Goal: Information Seeking & Learning: Learn about a topic

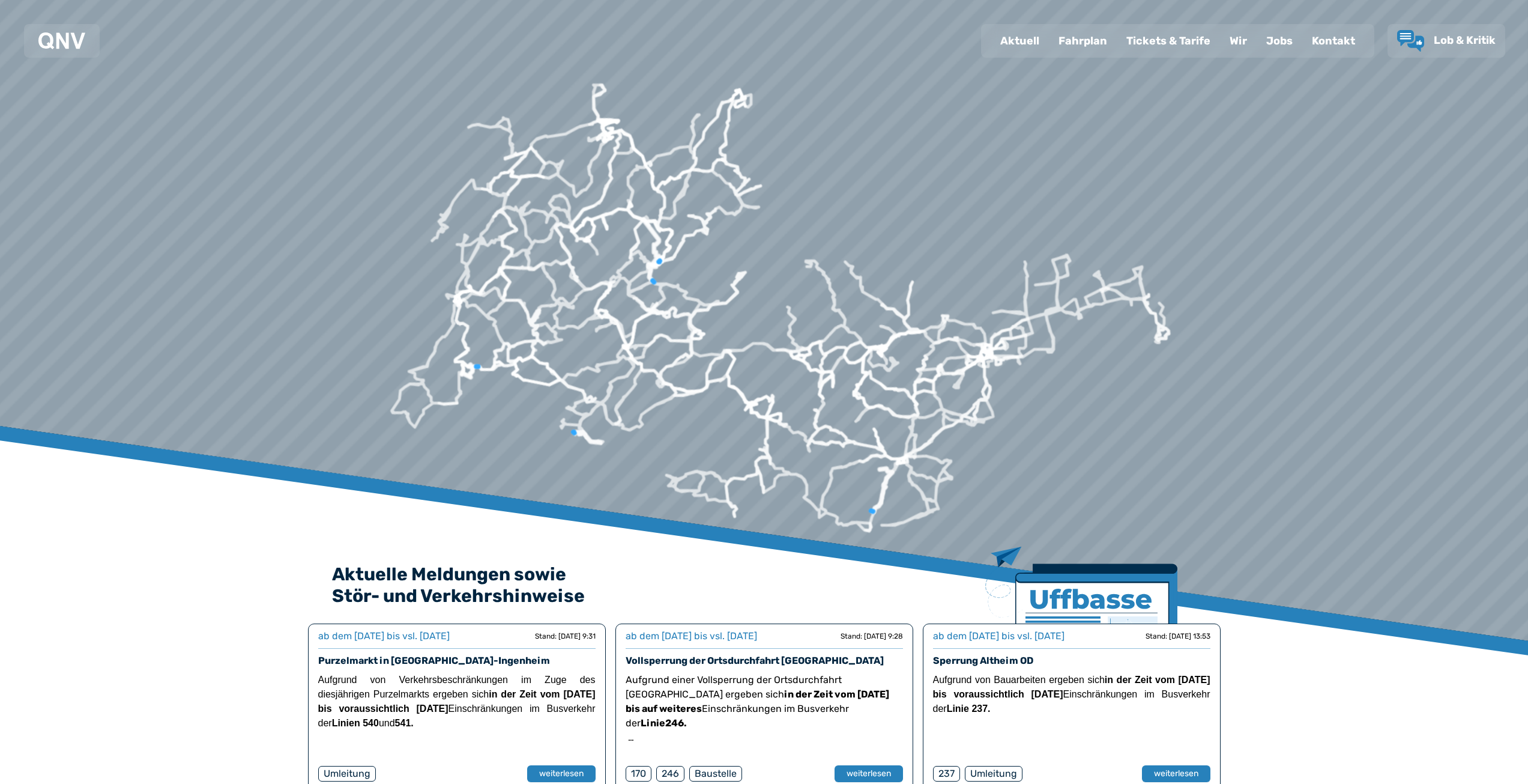
drag, startPoint x: 1089, startPoint y: 420, endPoint x: 14, endPoint y: 555, distance: 1083.4
click at [14, 555] on div at bounding box center [764, 281] width 1528 height 563
click at [1086, 42] on div "Fahrplan" at bounding box center [1083, 41] width 68 height 31
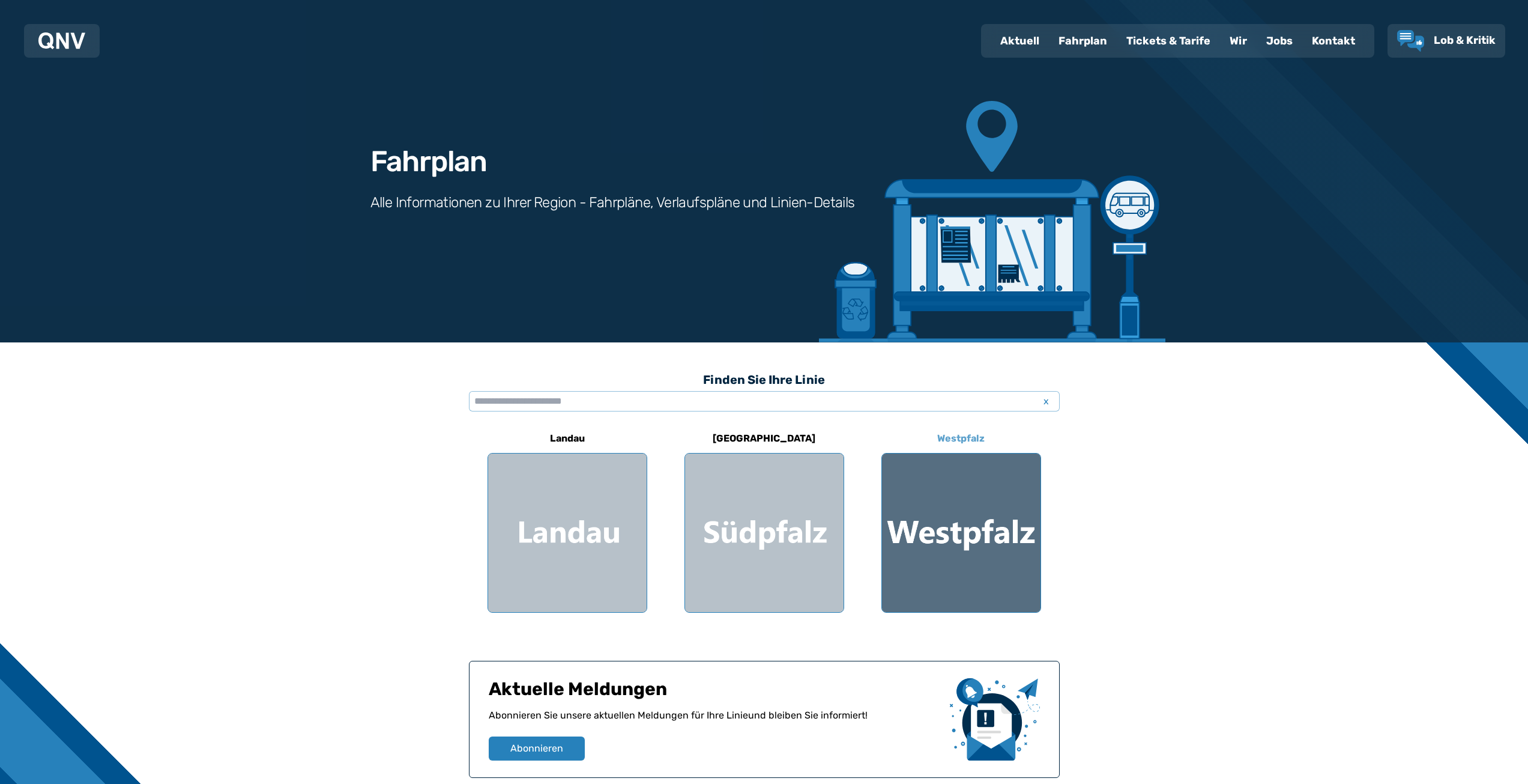
click at [984, 517] on div at bounding box center [962, 533] width 158 height 158
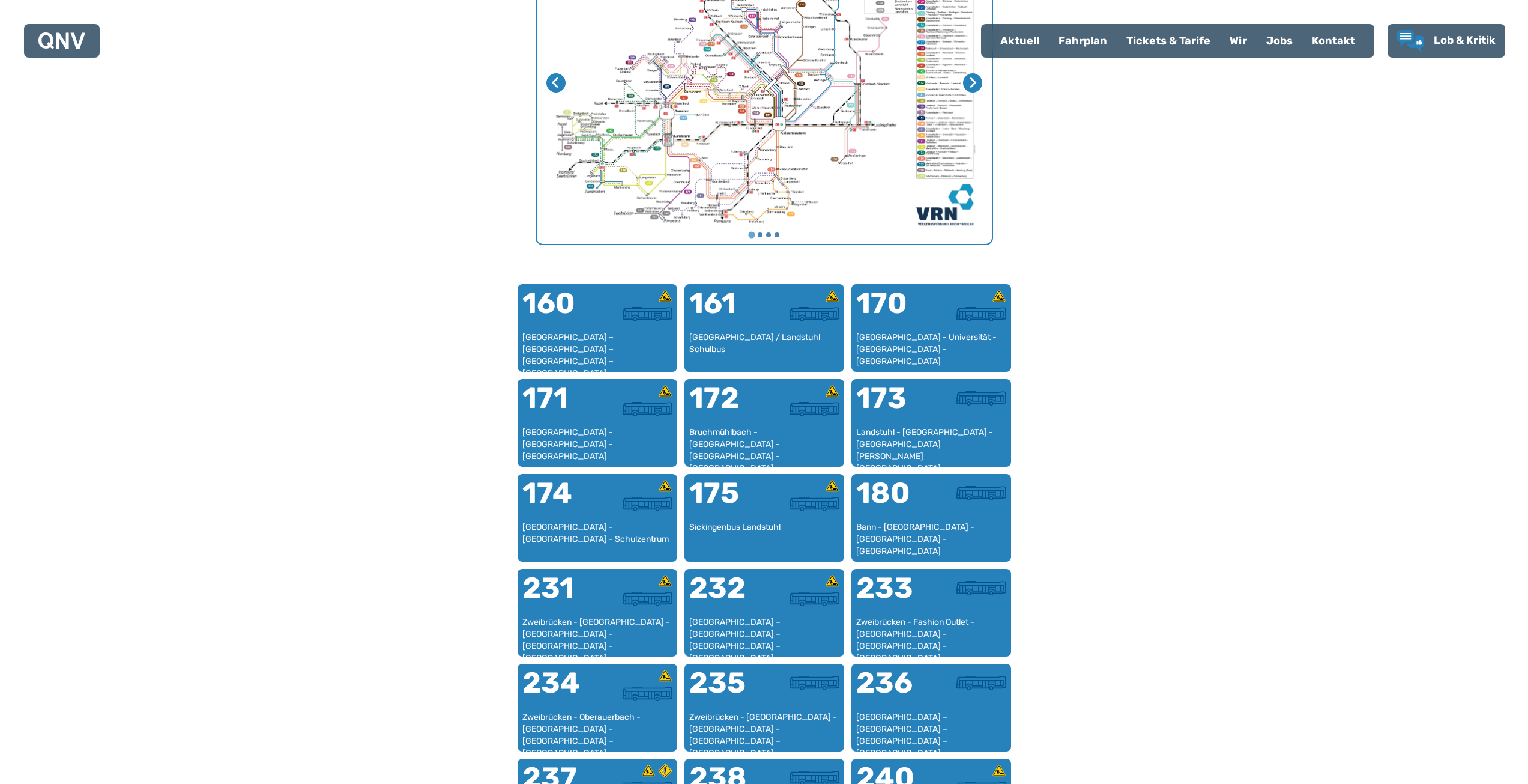
scroll to position [550, 0]
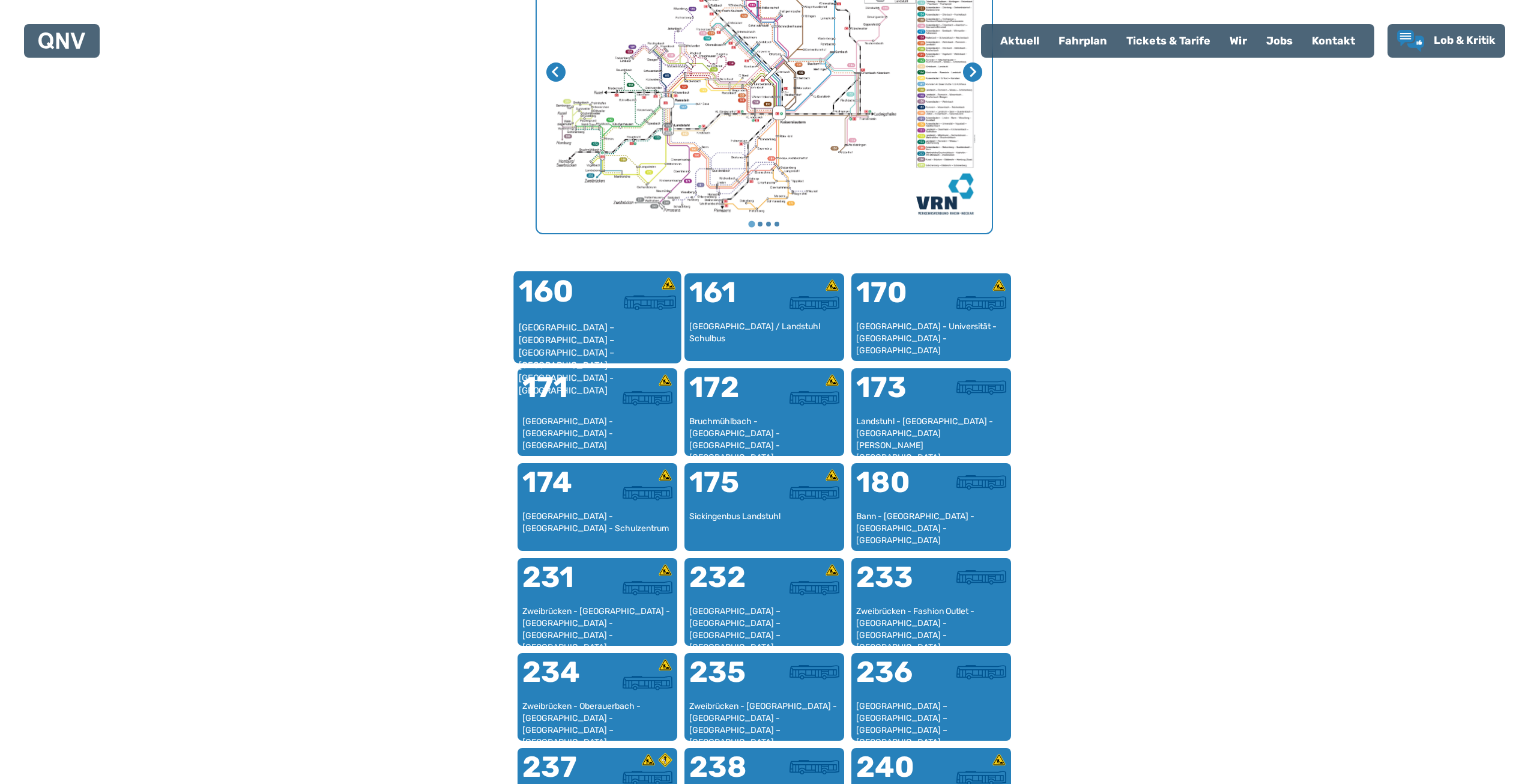
click at [592, 319] on div "160" at bounding box center [558, 298] width 78 height 45
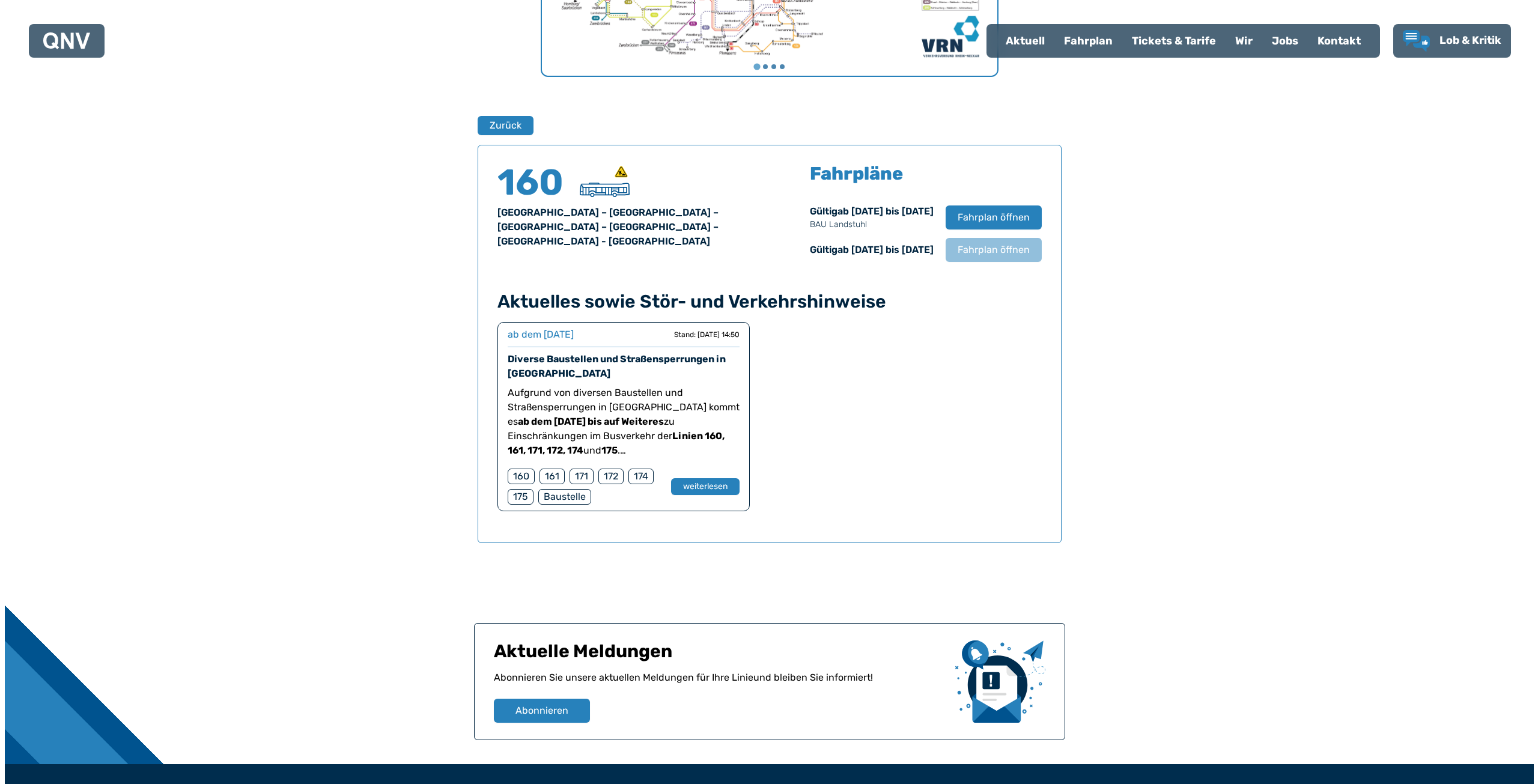
scroll to position [732, 0]
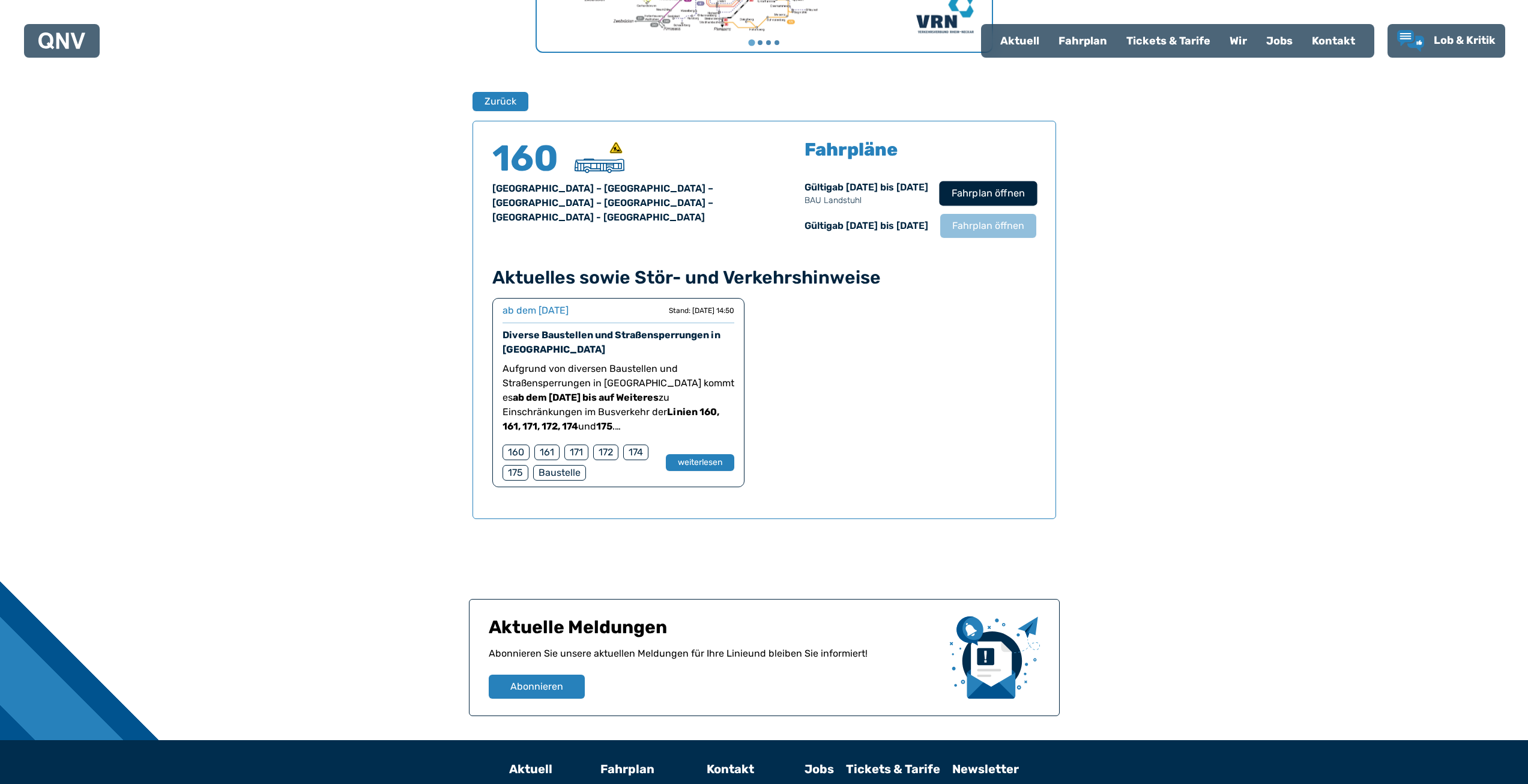
click at [990, 195] on span "Fahrplan öffnen" at bounding box center [988, 193] width 73 height 15
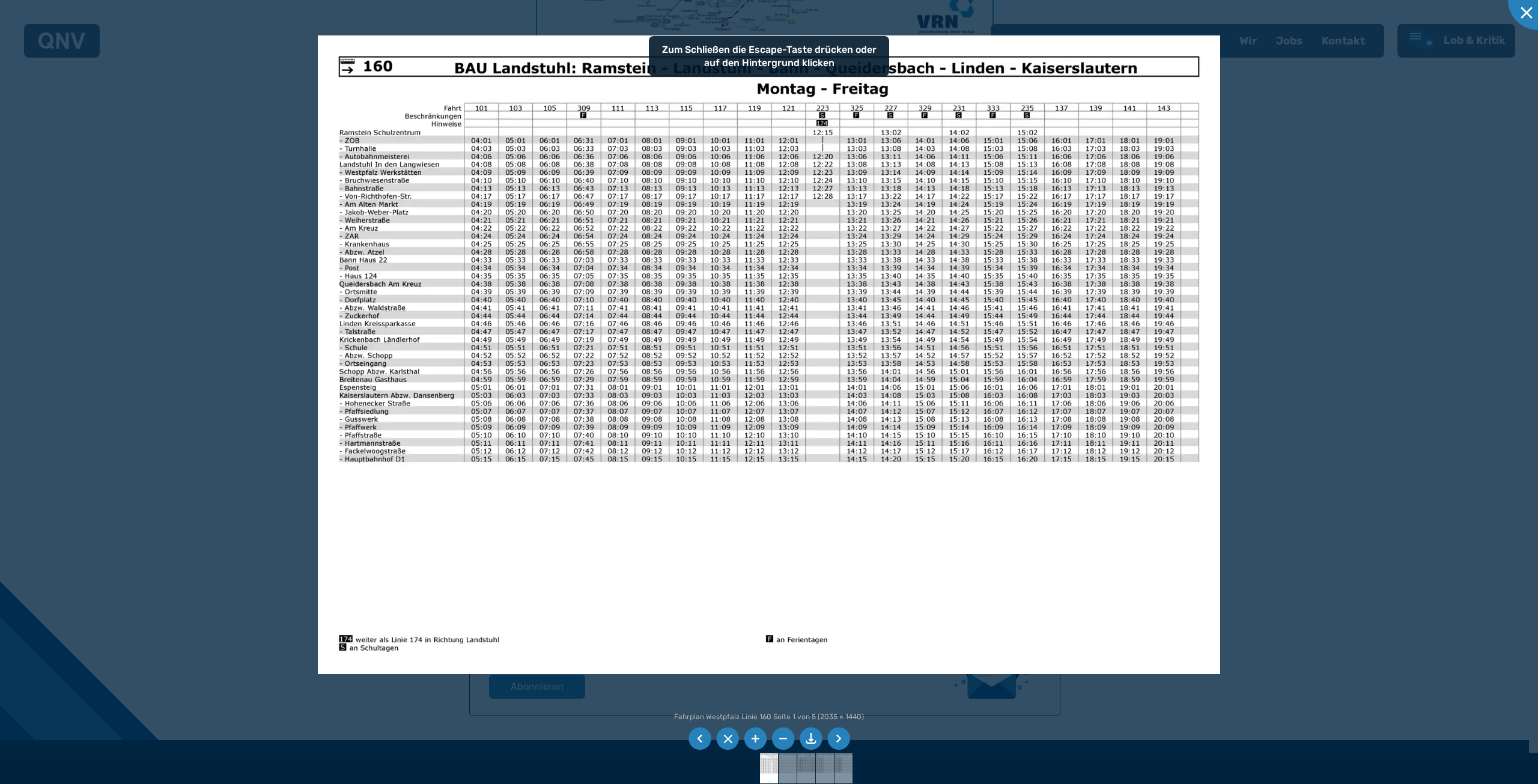
click at [49, 288] on div at bounding box center [769, 392] width 1538 height 784
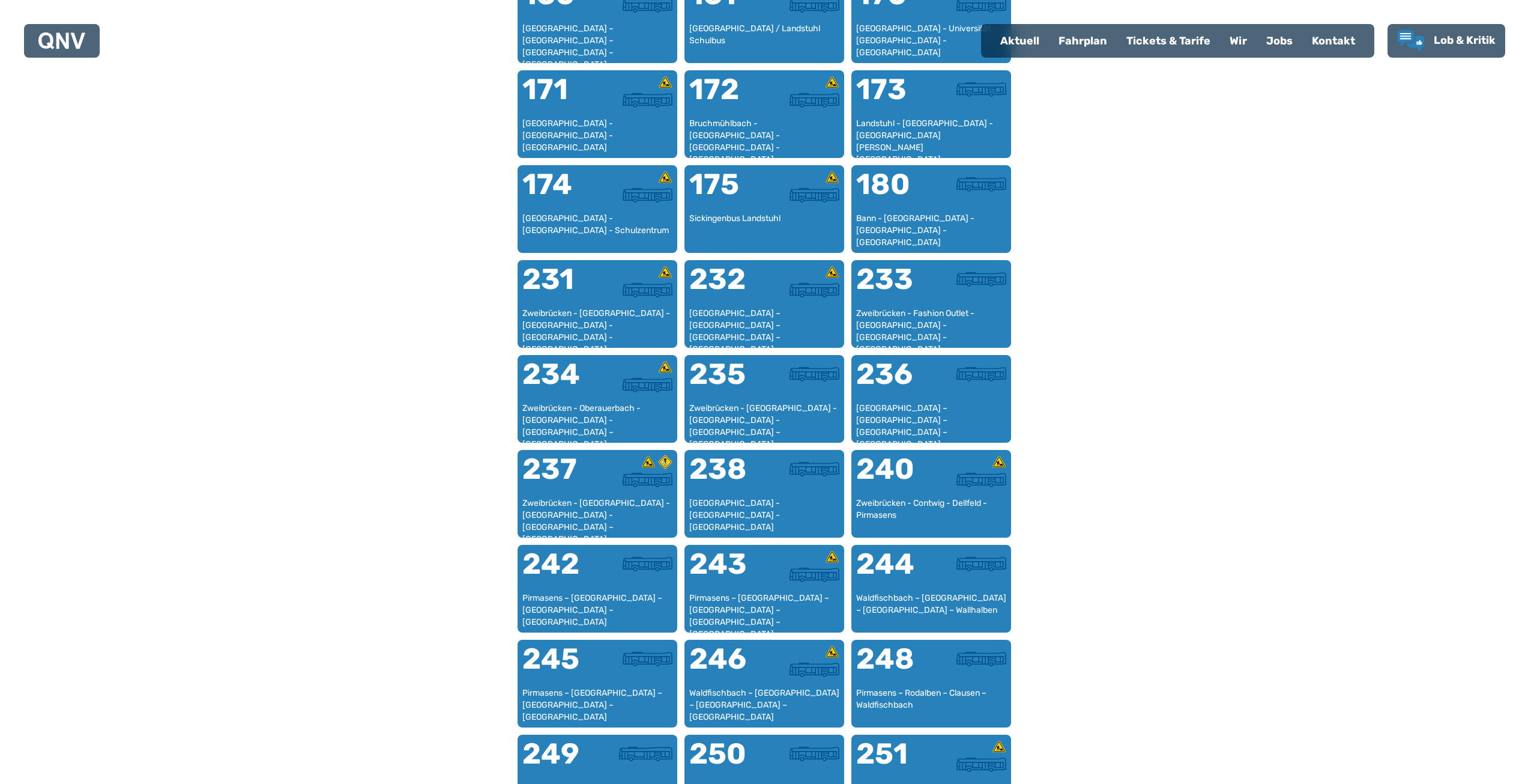
scroll to position [607, 0]
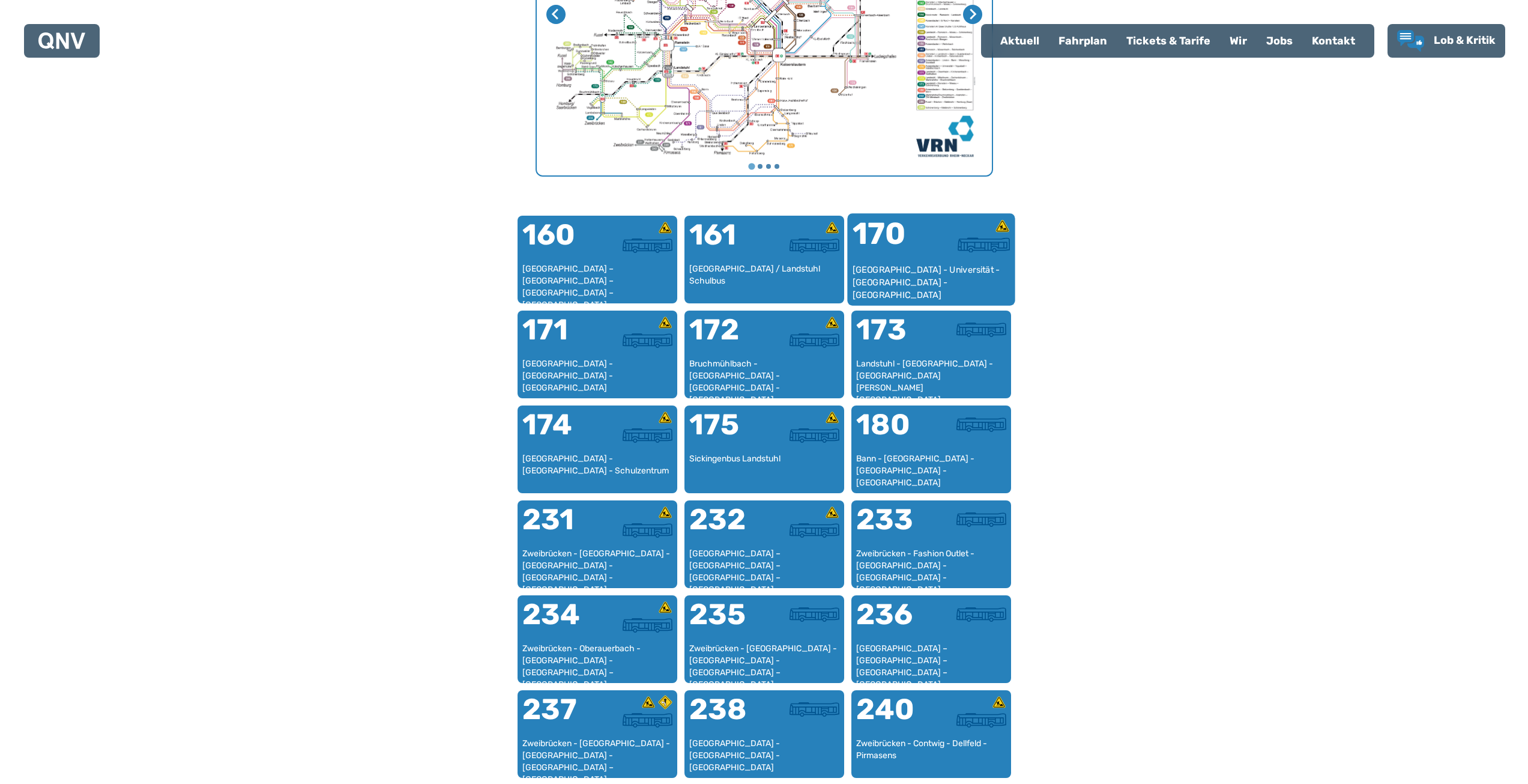
click at [937, 276] on div "[GEOGRAPHIC_DATA] - Universität - [GEOGRAPHIC_DATA] - [GEOGRAPHIC_DATA]" at bounding box center [931, 282] width 158 height 37
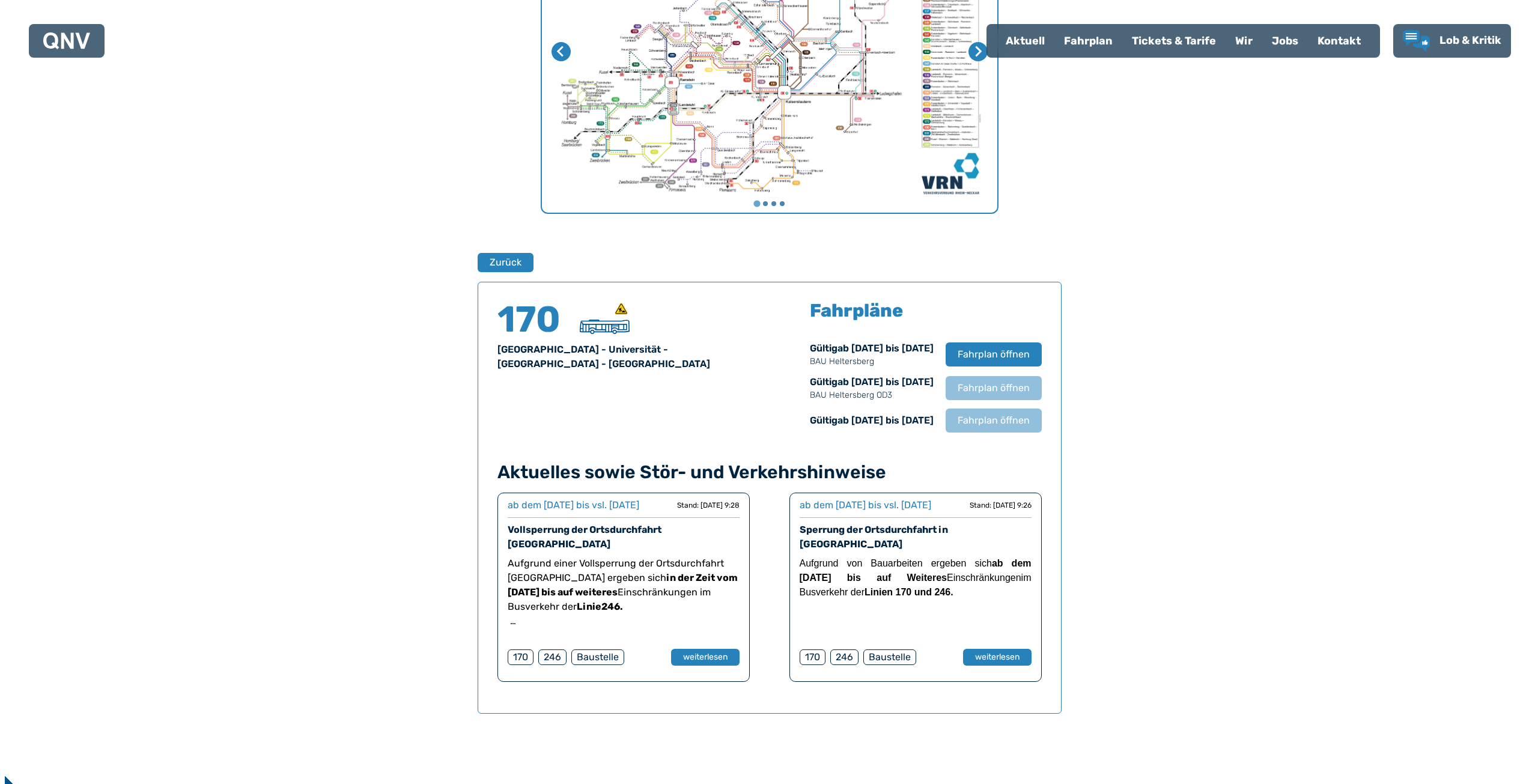
scroll to position [573, 0]
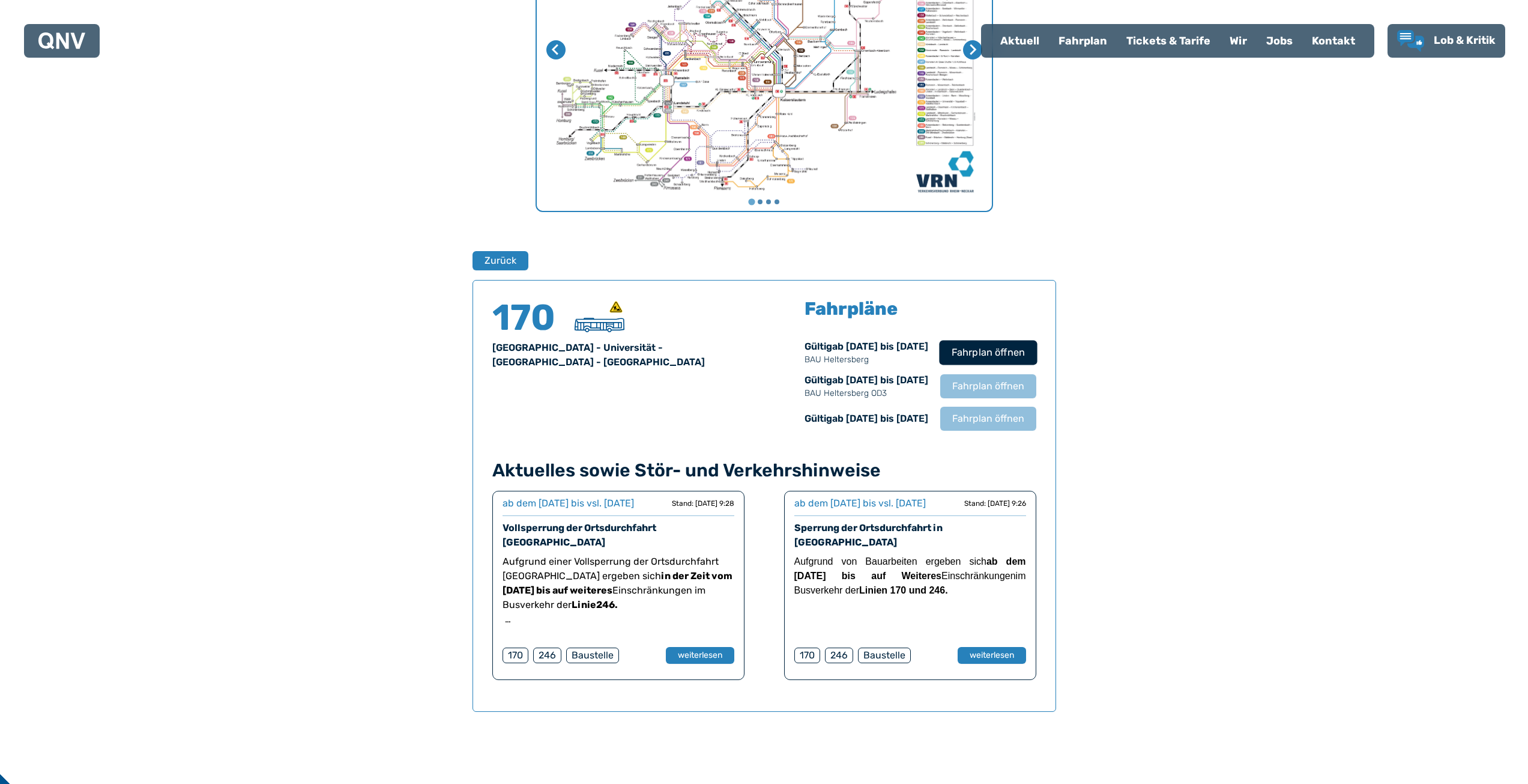
click at [989, 355] on span "Fahrplan öffnen" at bounding box center [988, 352] width 73 height 15
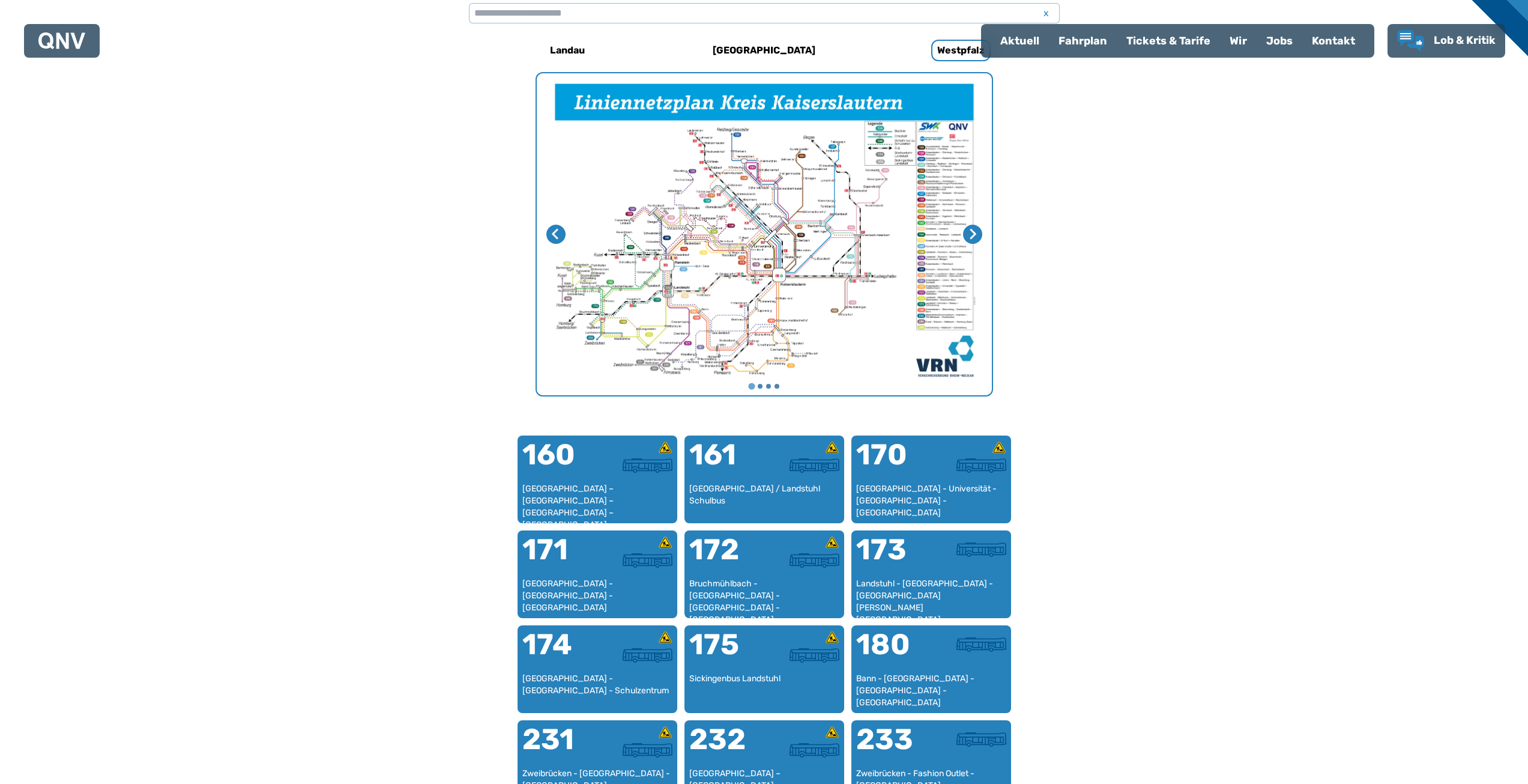
scroll to position [370, 0]
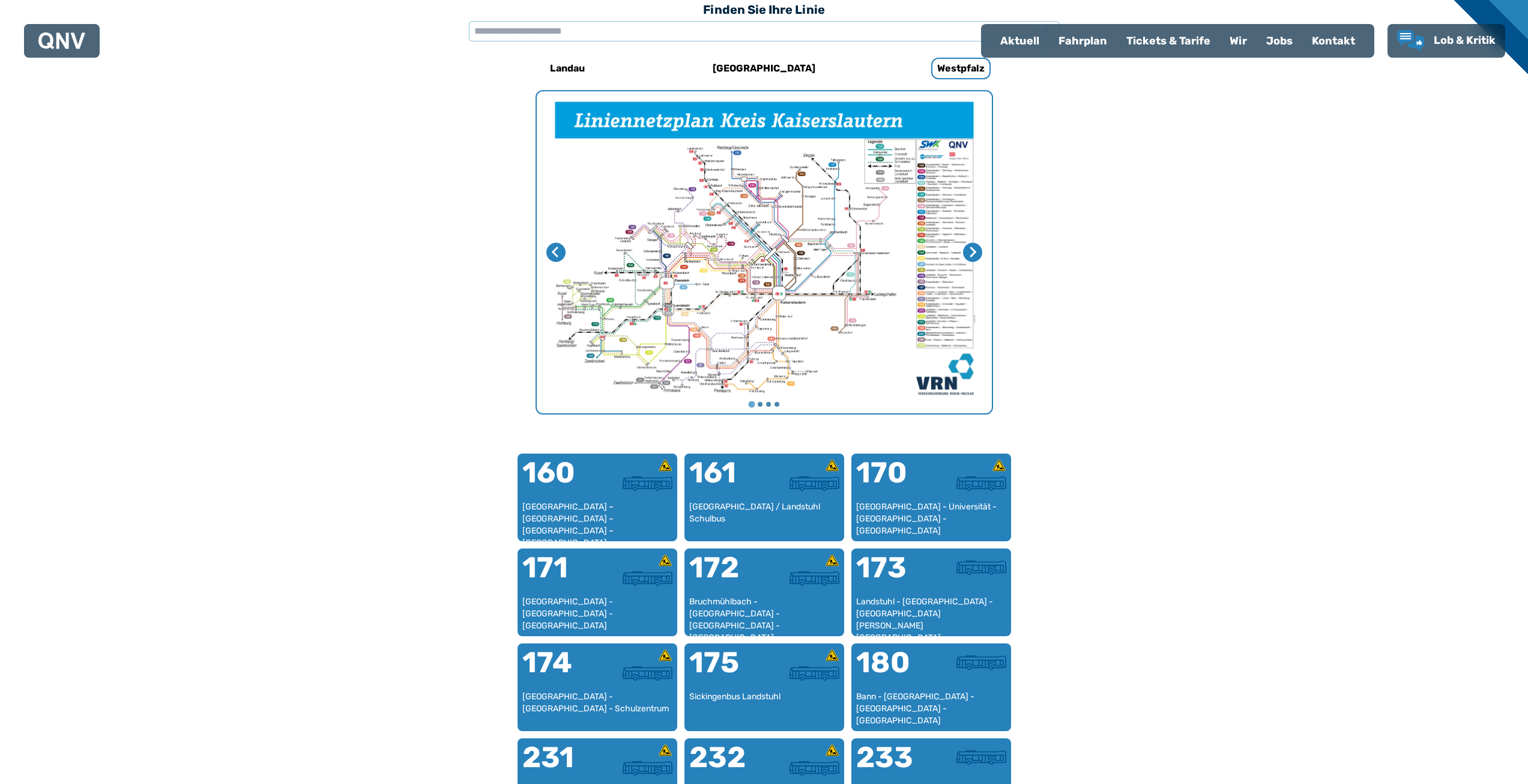
click at [1182, 42] on div "Tickets & Tarife" at bounding box center [1169, 41] width 104 height 31
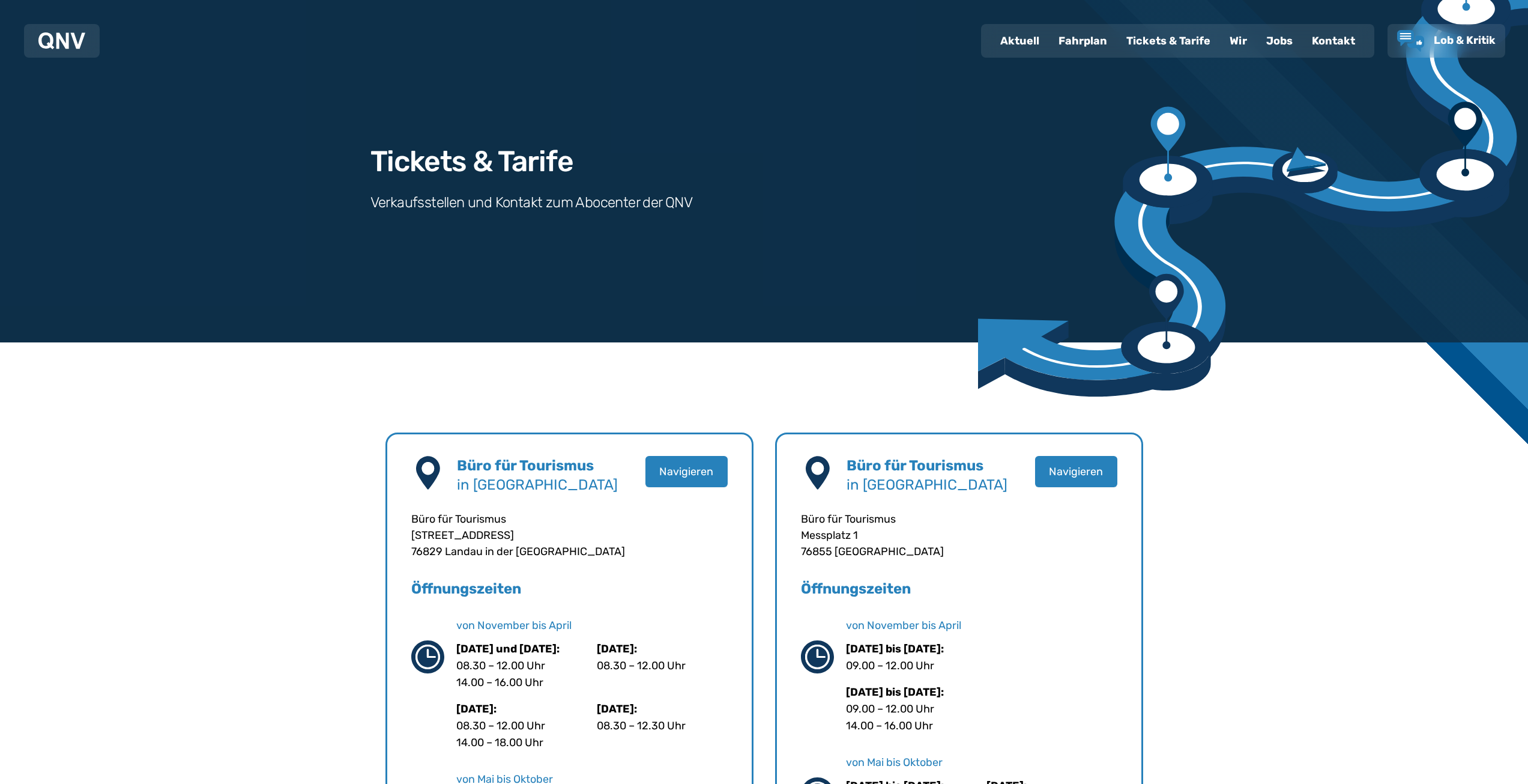
click at [1004, 35] on div "Aktuell" at bounding box center [1020, 41] width 58 height 31
select select "*"
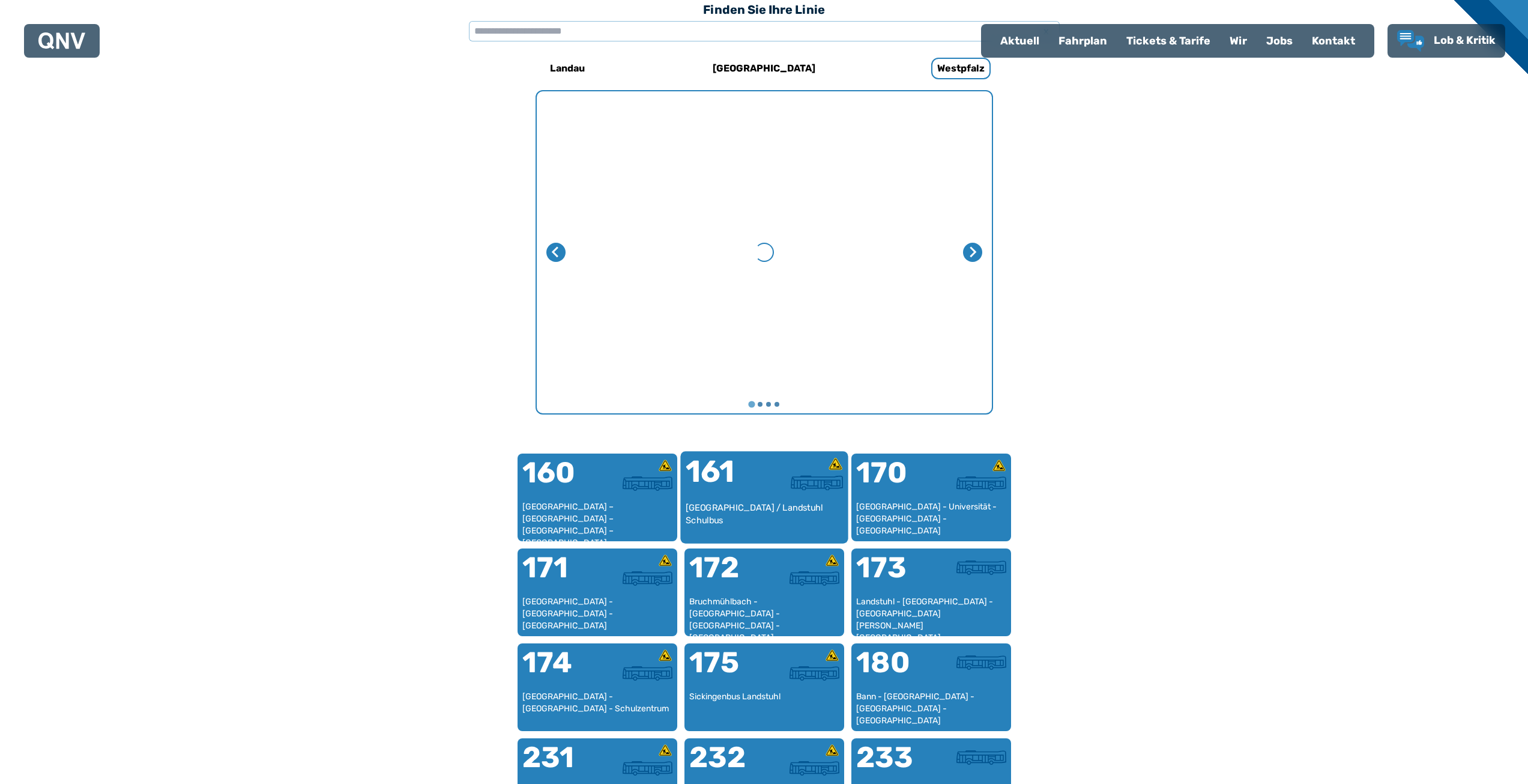
click at [778, 495] on div at bounding box center [804, 479] width 78 height 45
